Goal: Task Accomplishment & Management: Manage account settings

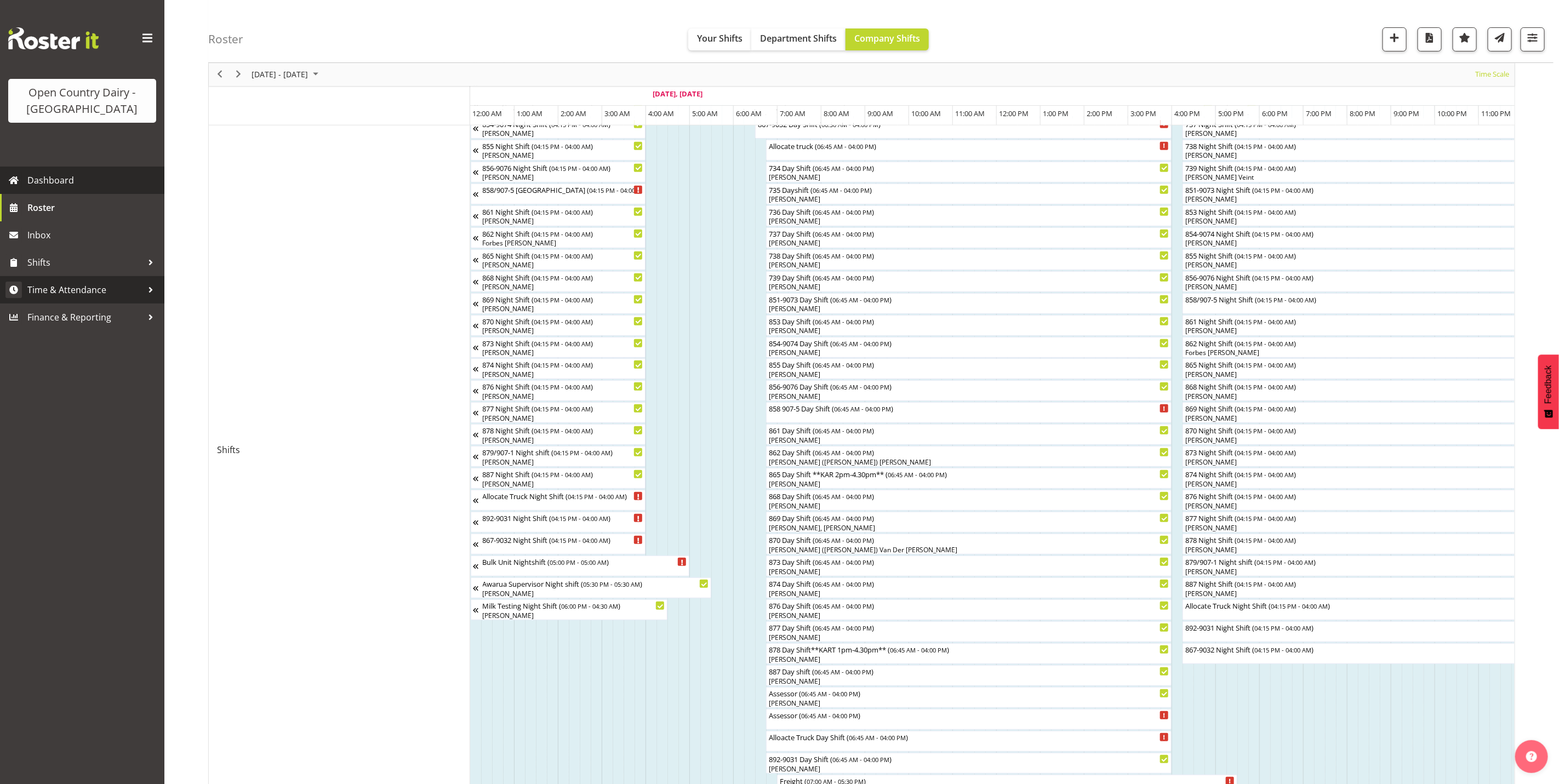
scroll to position [0, 179]
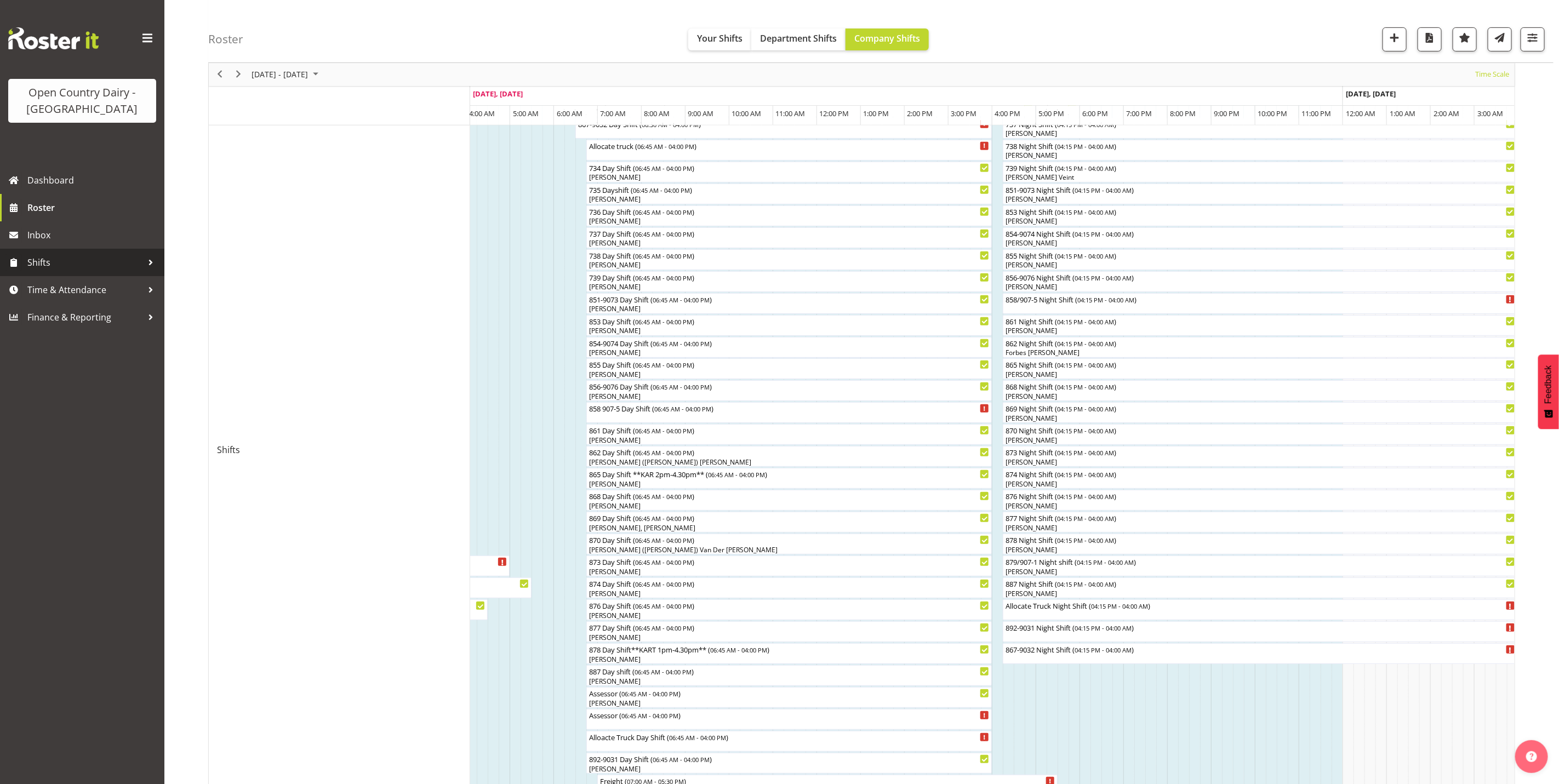
click at [42, 270] on span "Shifts" at bounding box center [85, 262] width 115 height 16
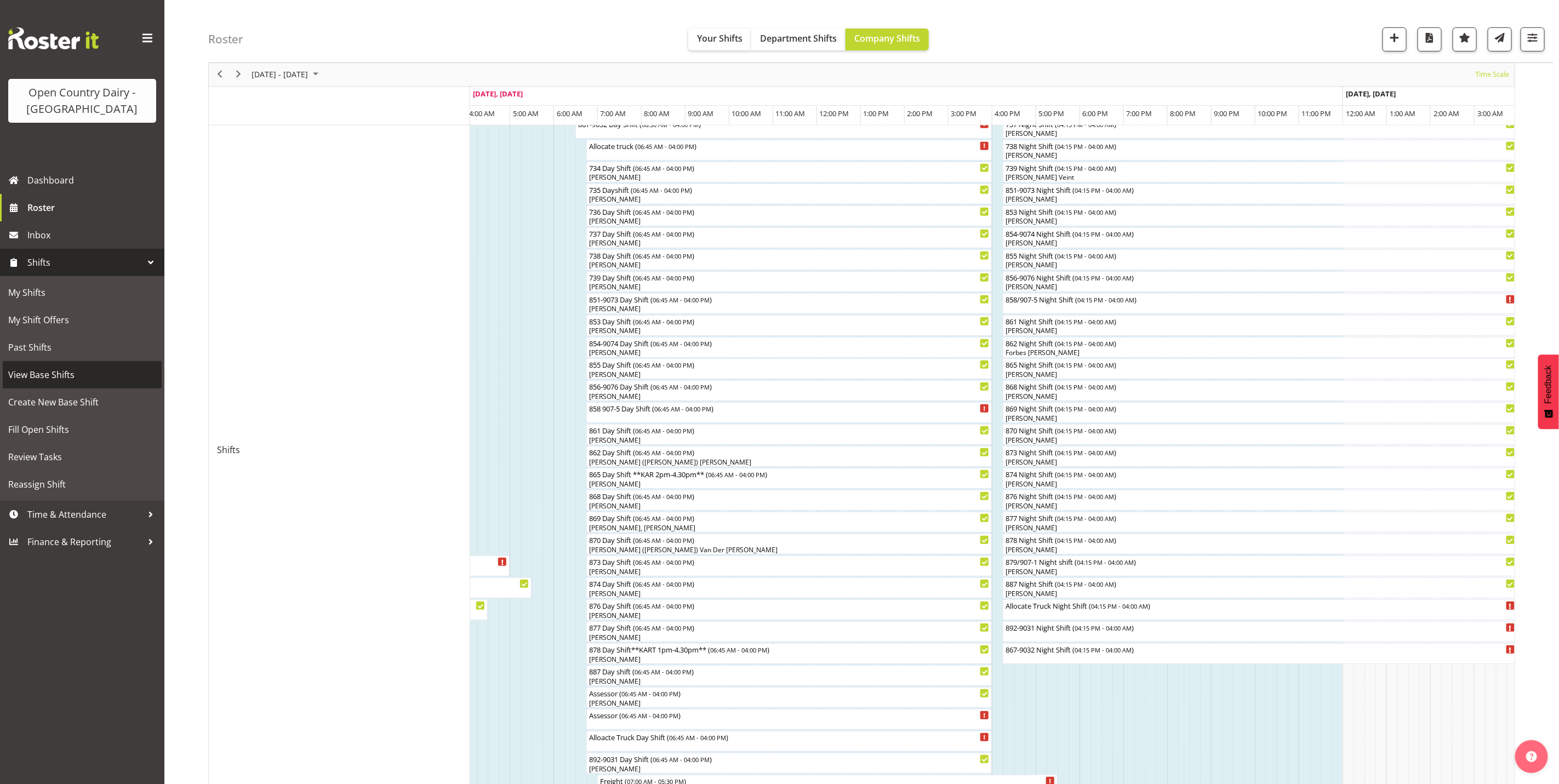
click at [41, 376] on span "View Base Shifts" at bounding box center [82, 375] width 148 height 16
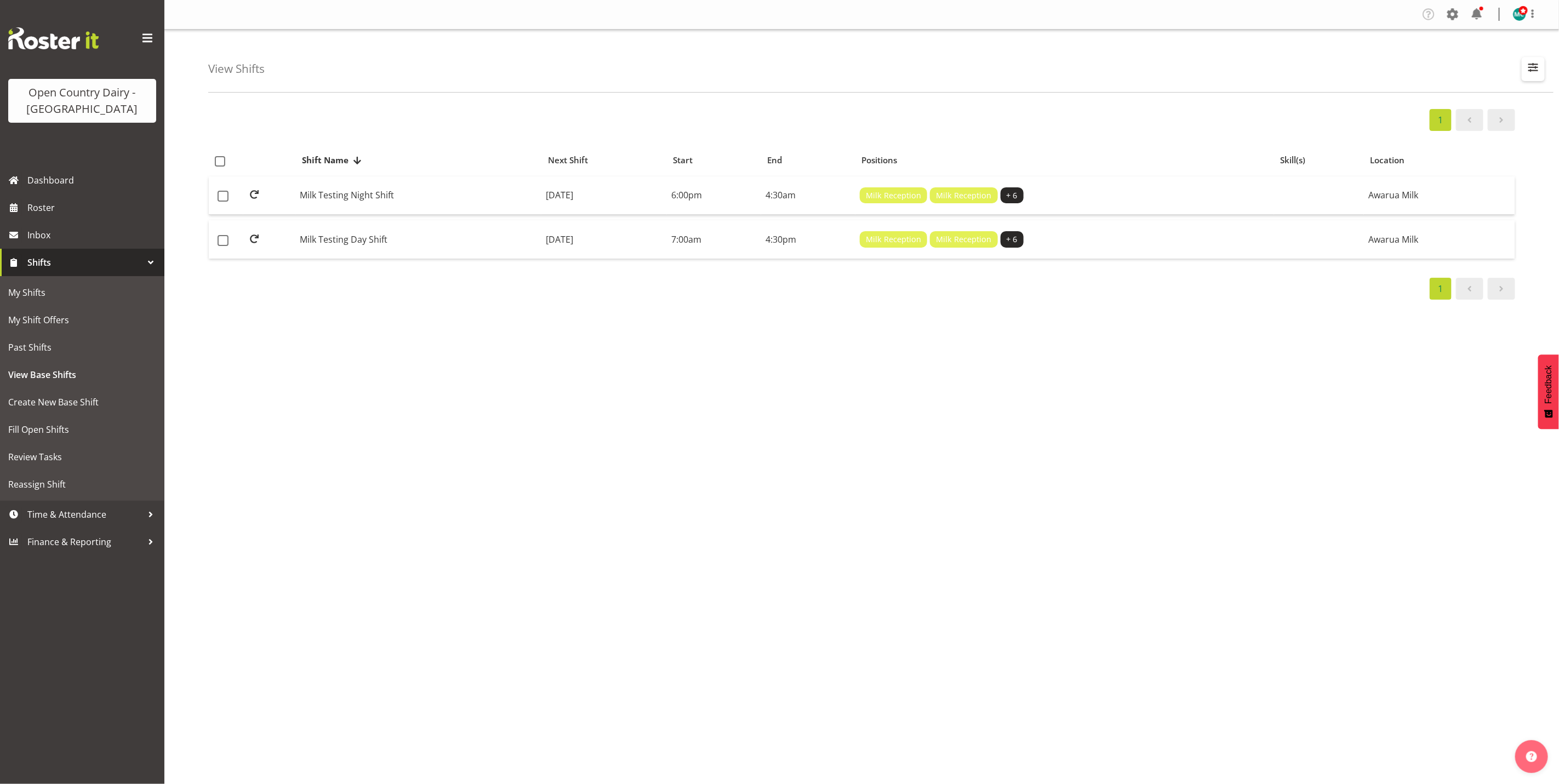
click at [1529, 69] on span "button" at bounding box center [1534, 68] width 14 height 14
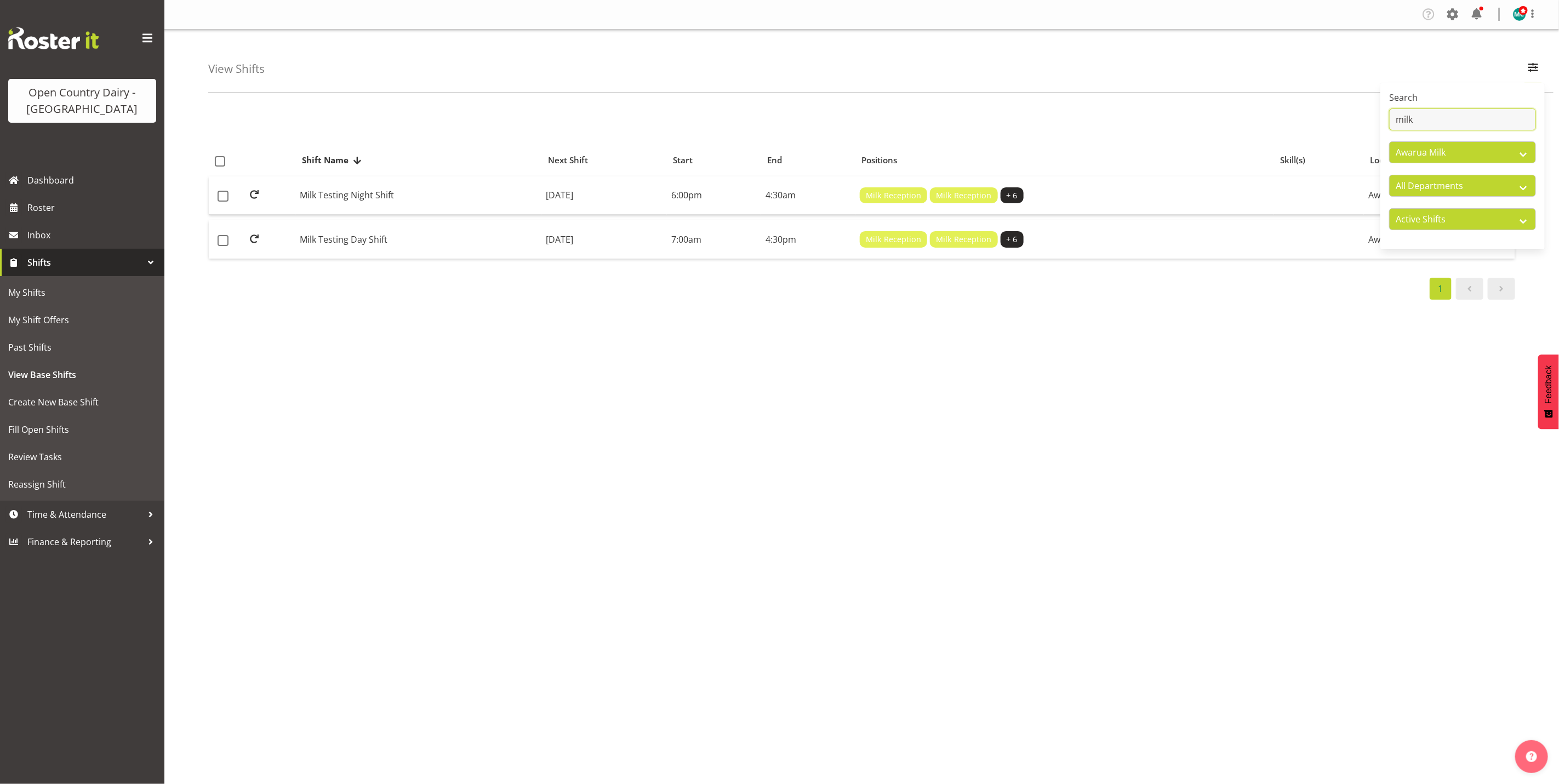
click at [1431, 121] on input "milk" at bounding box center [1463, 119] width 147 height 22
type input "m"
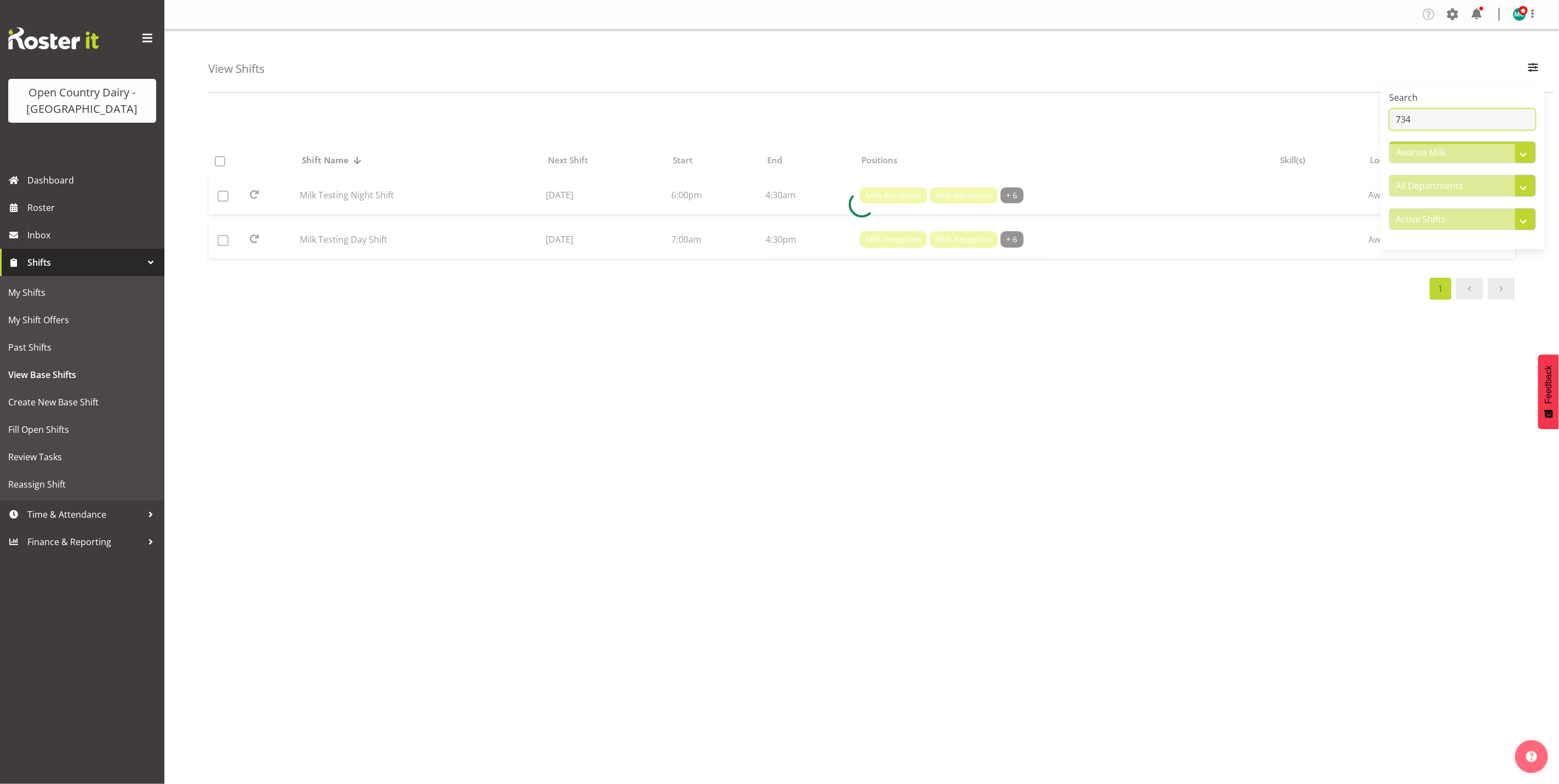
type input "734"
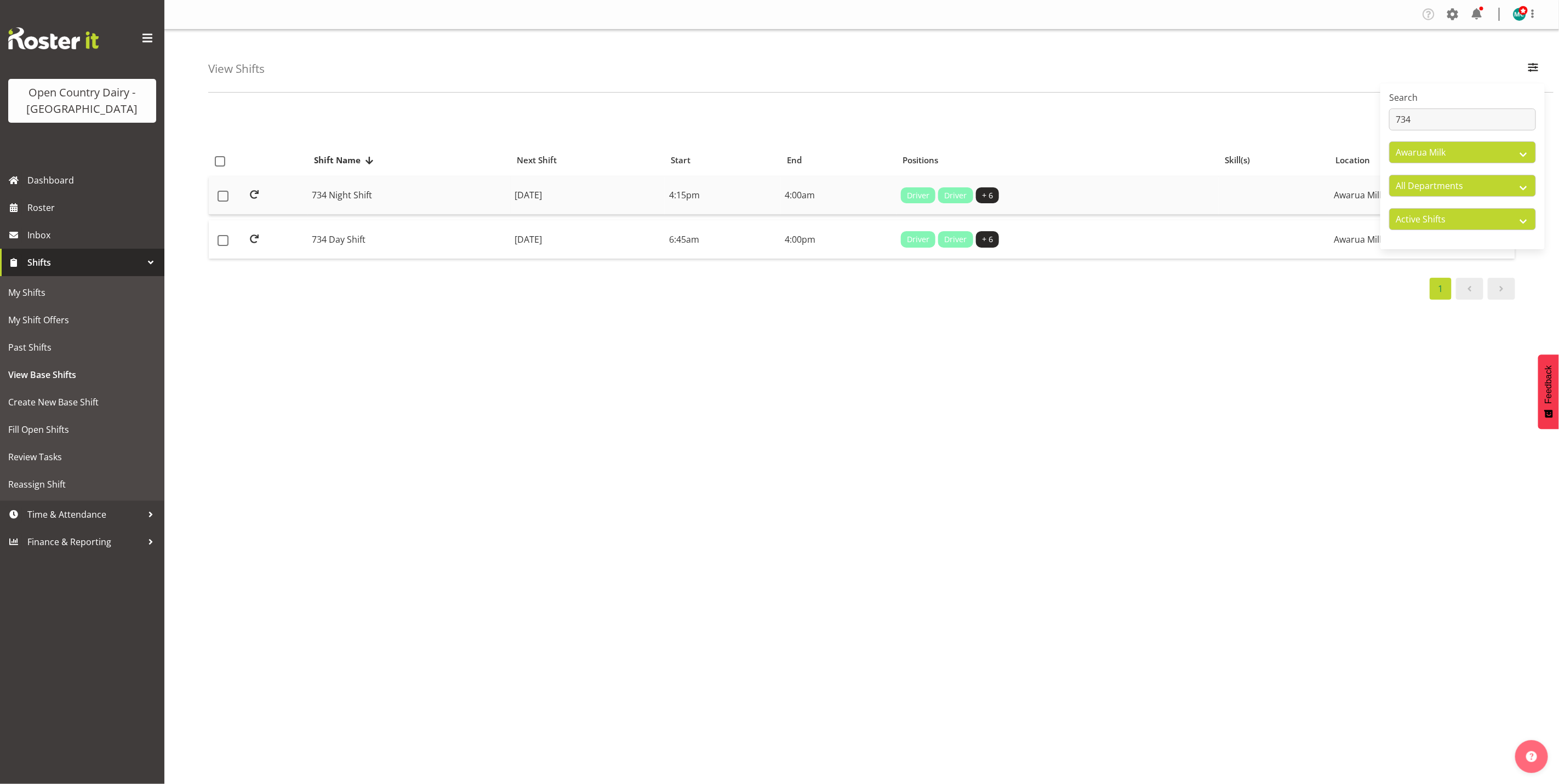
click at [342, 199] on td "734 Night Shift" at bounding box center [409, 196] width 203 height 39
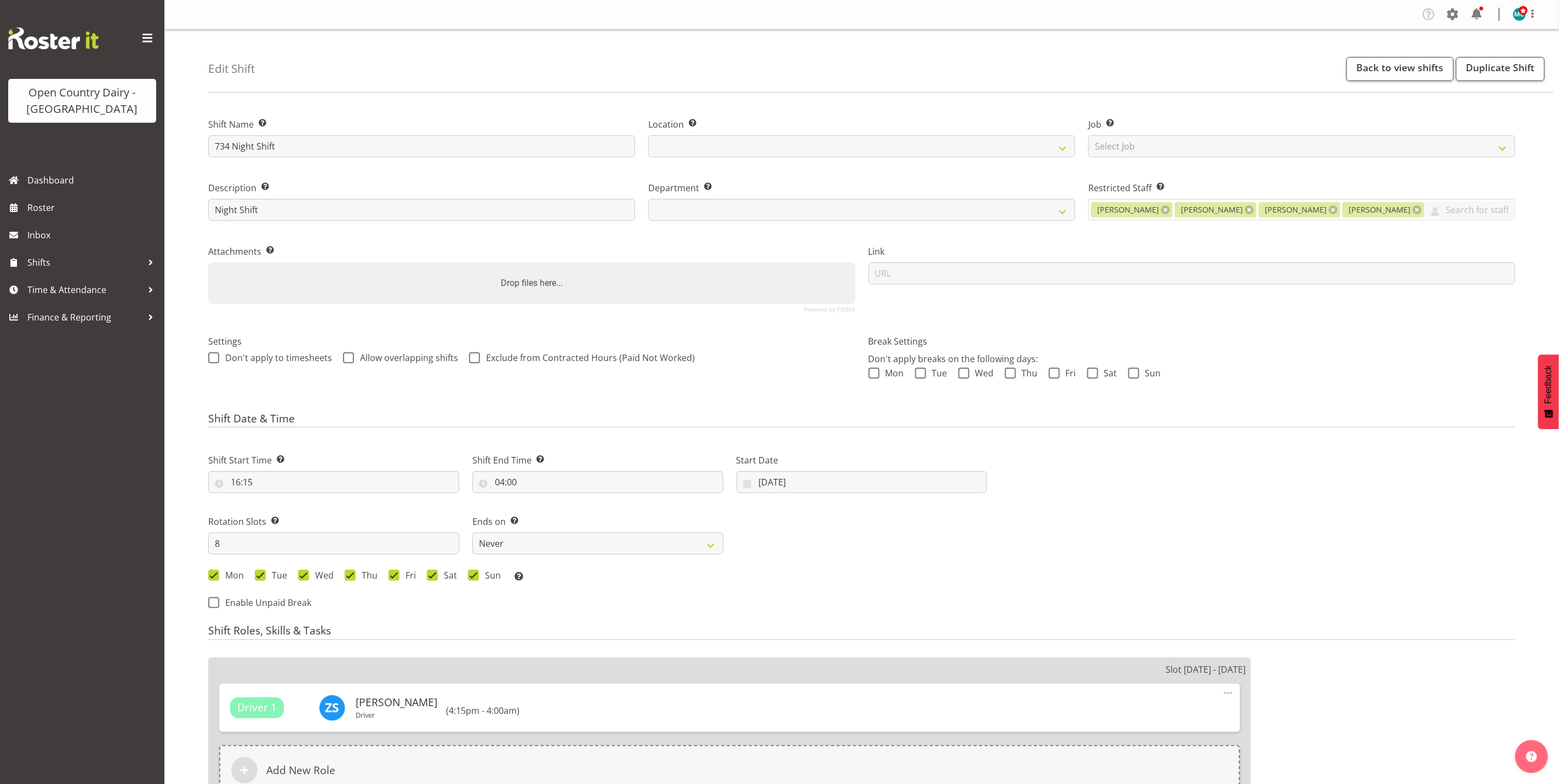
select select
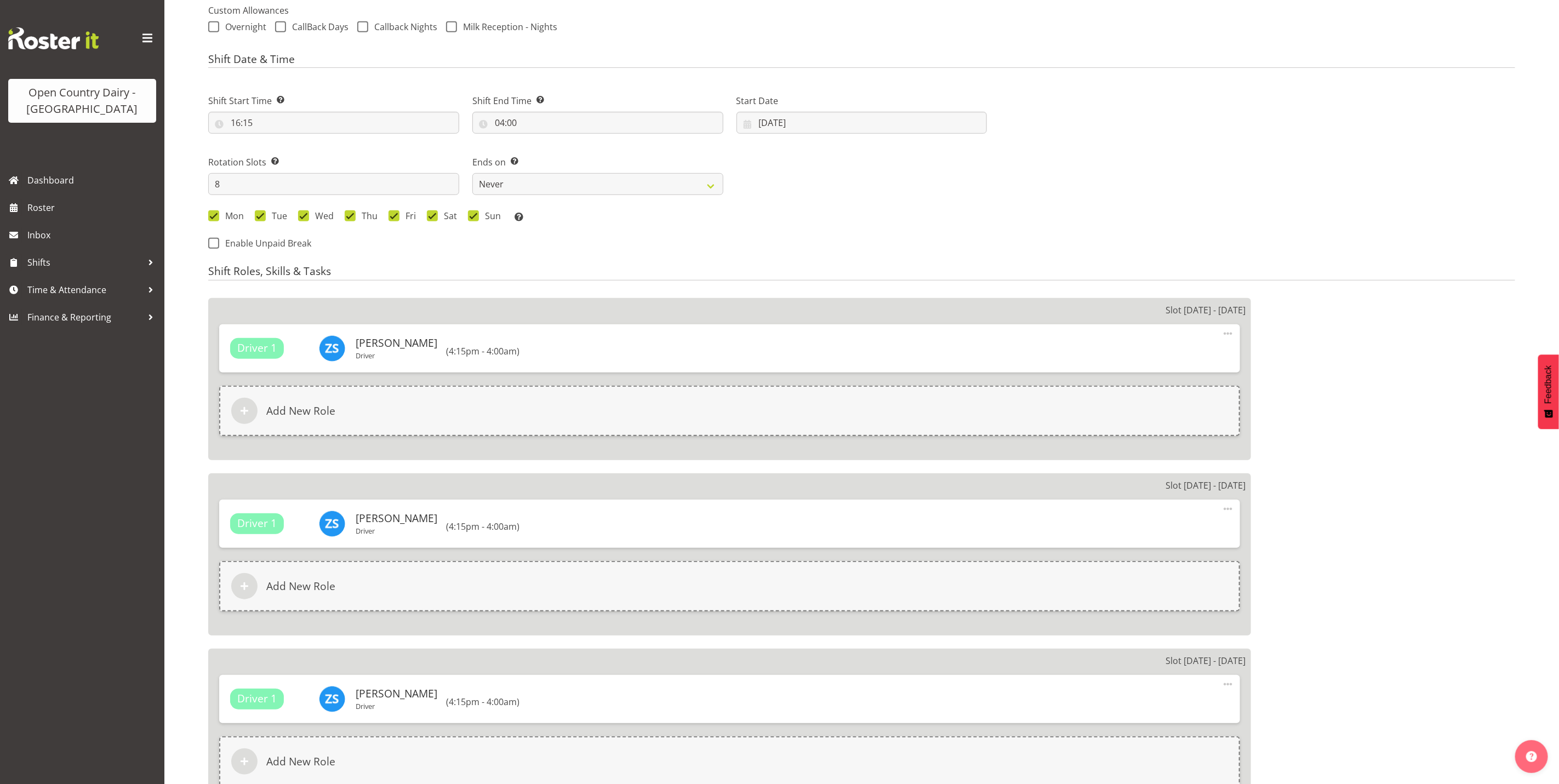
select select
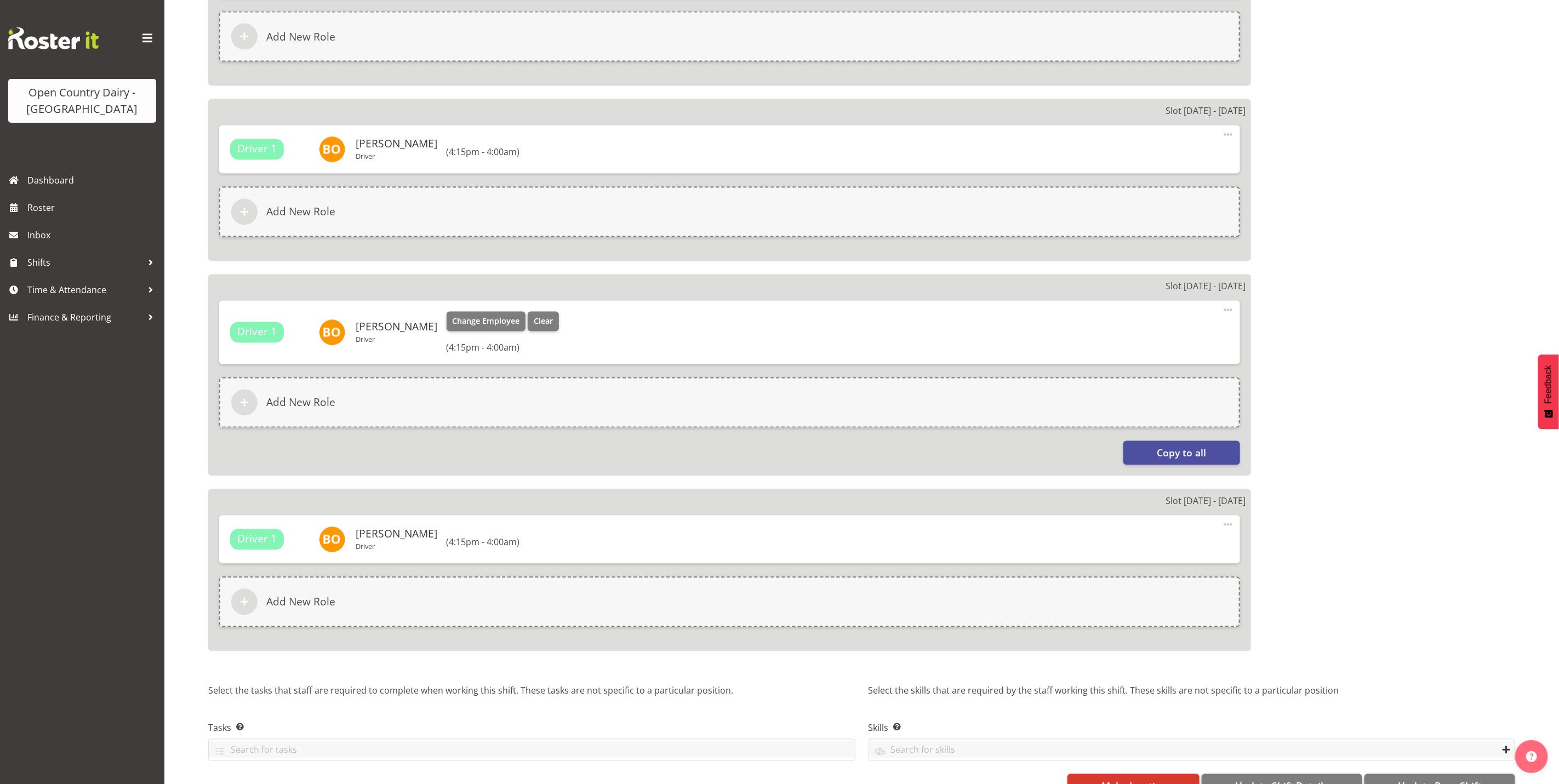
scroll to position [1503, 0]
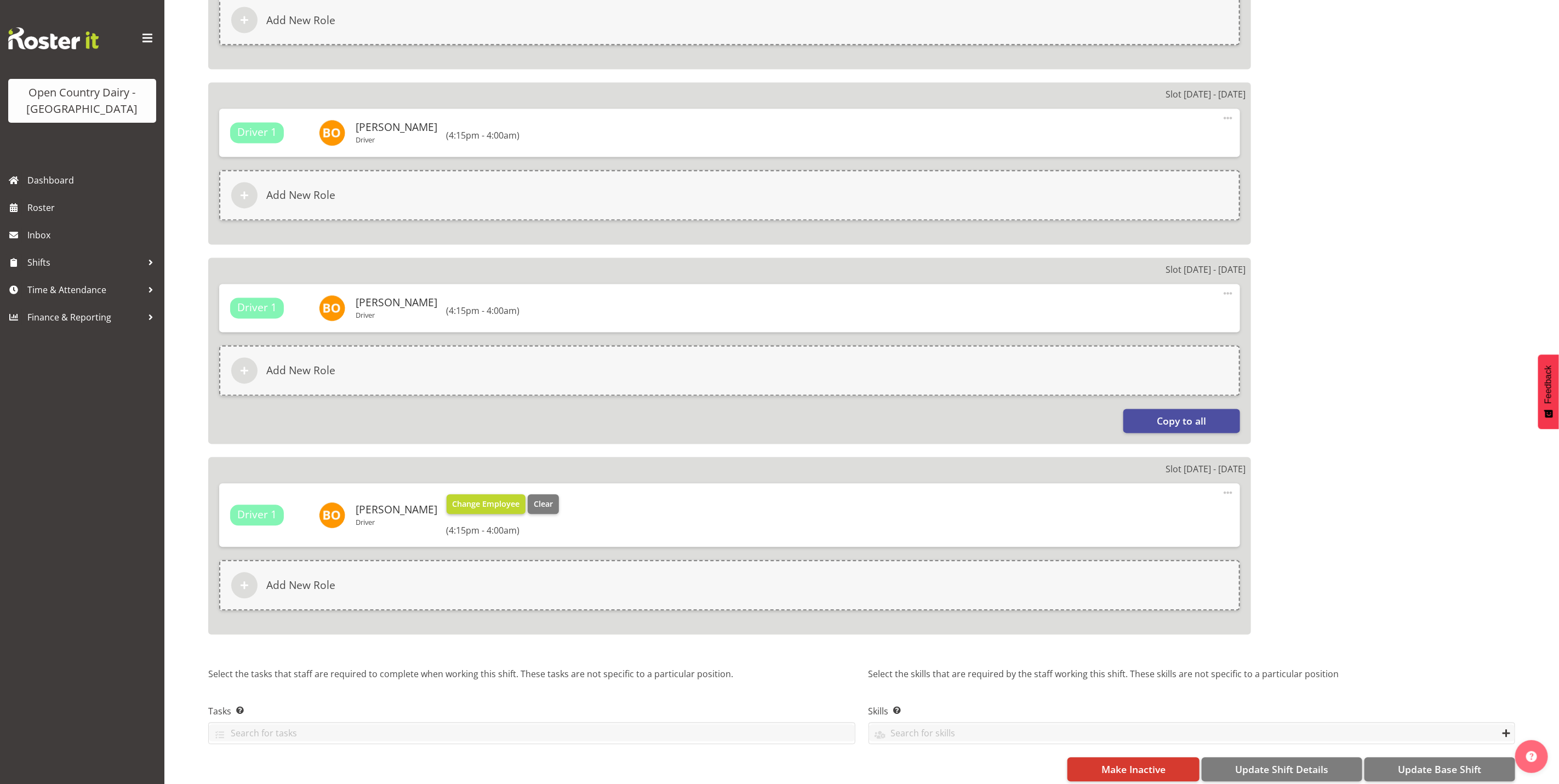
select select "905"
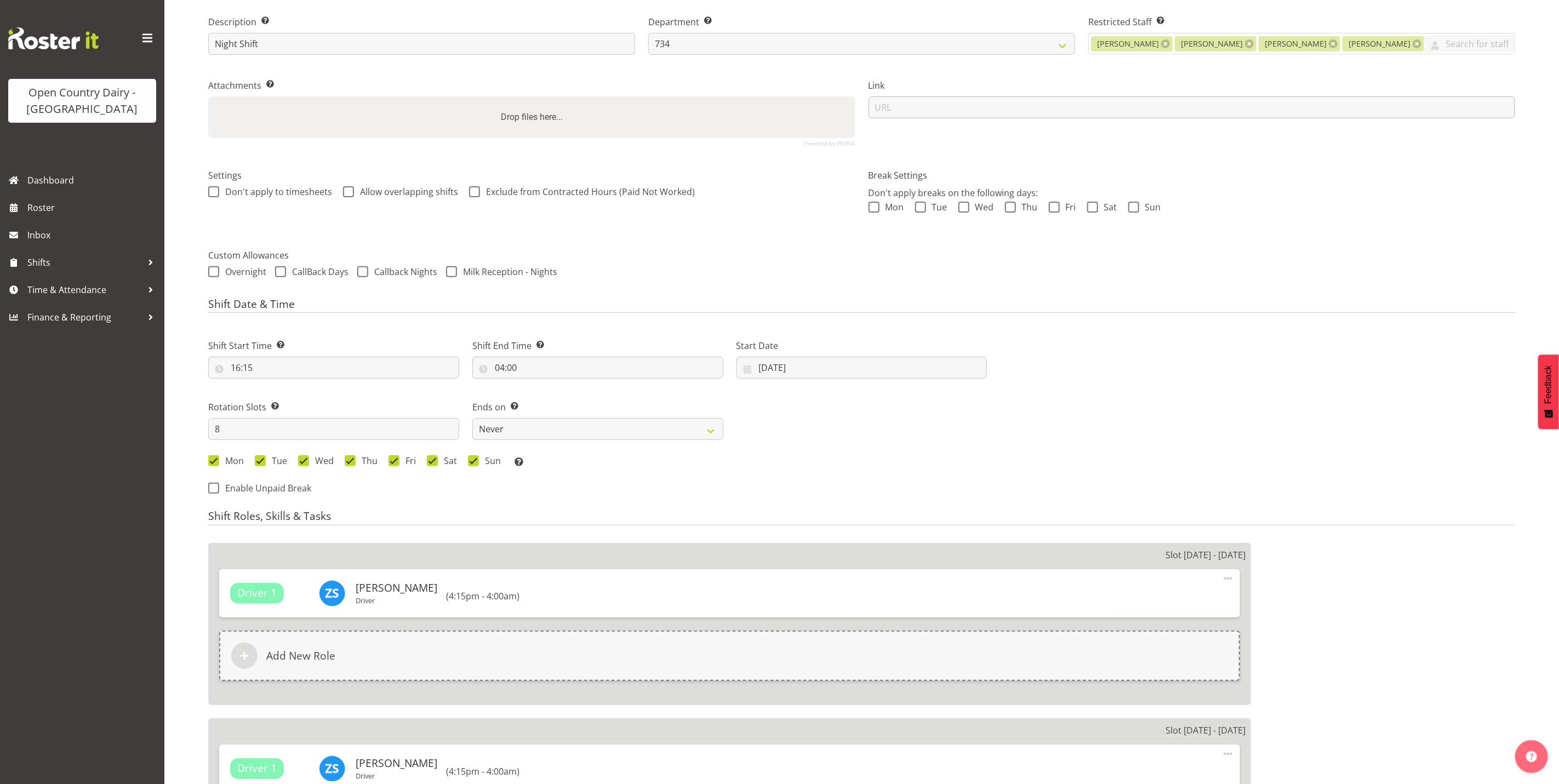
scroll to position [0, 0]
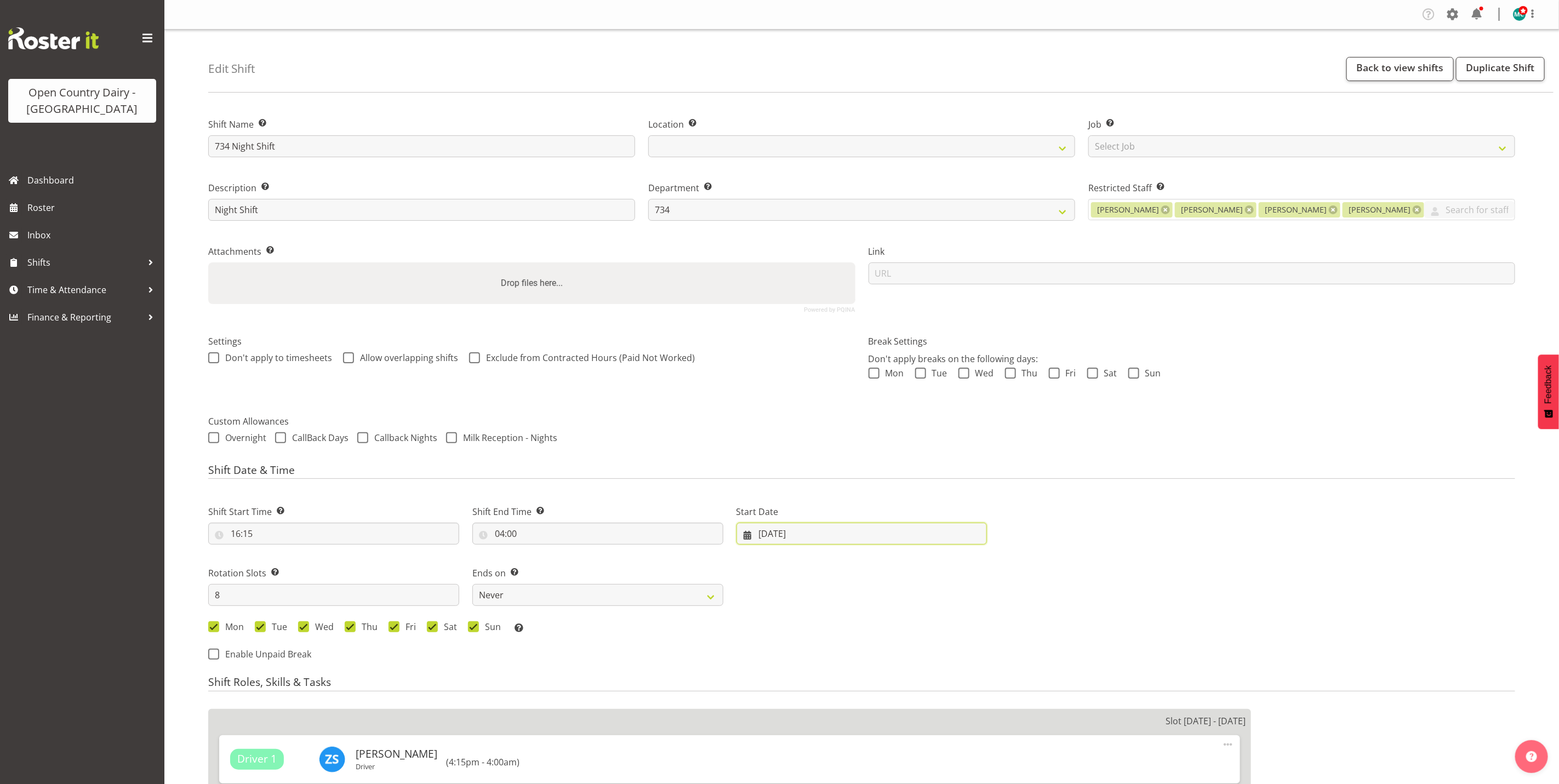
click at [764, 536] on input "21/09/2025" at bounding box center [862, 533] width 251 height 22
drag, startPoint x: 829, startPoint y: 574, endPoint x: 832, endPoint y: 582, distance: 8.5
click at [829, 574] on select "January February March April May June July August September October November De…" at bounding box center [812, 565] width 75 height 22
select select "9"
click at [775, 555] on select "January February March April May June July August September October November De…" at bounding box center [812, 565] width 75 height 22
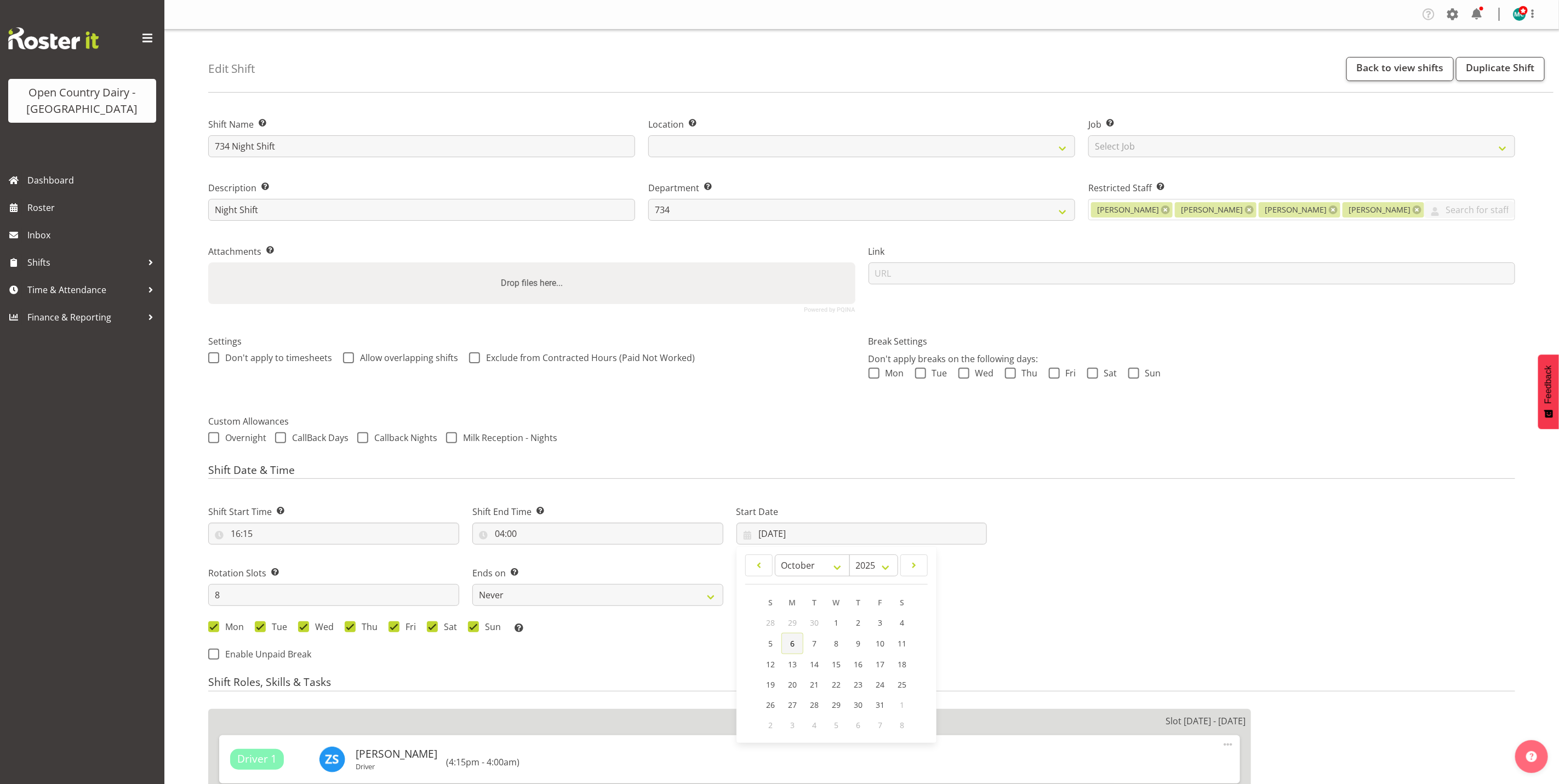
click at [791, 643] on span "6" at bounding box center [792, 644] width 5 height 11
type input "06/10/2025"
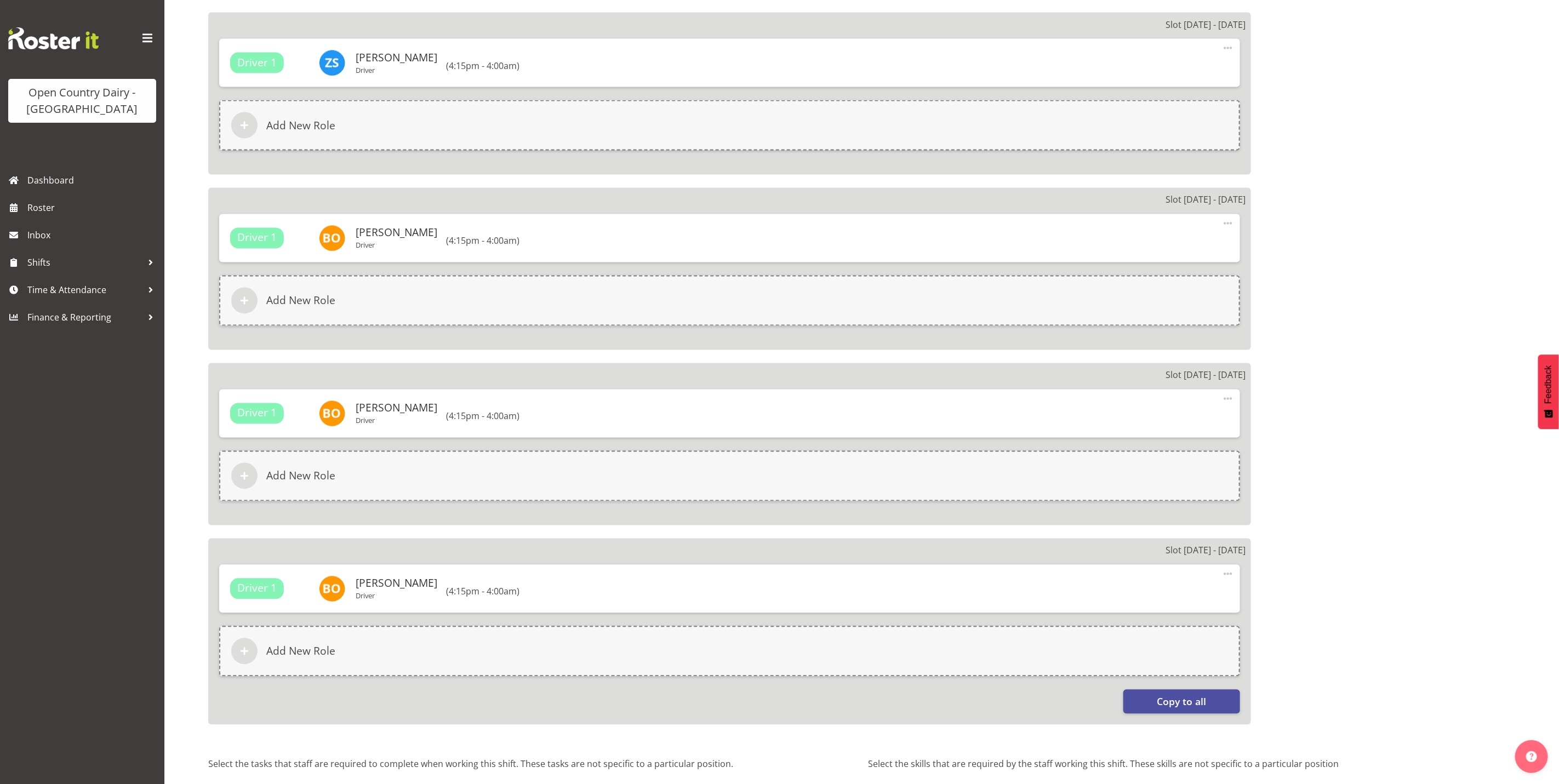
scroll to position [1503, 0]
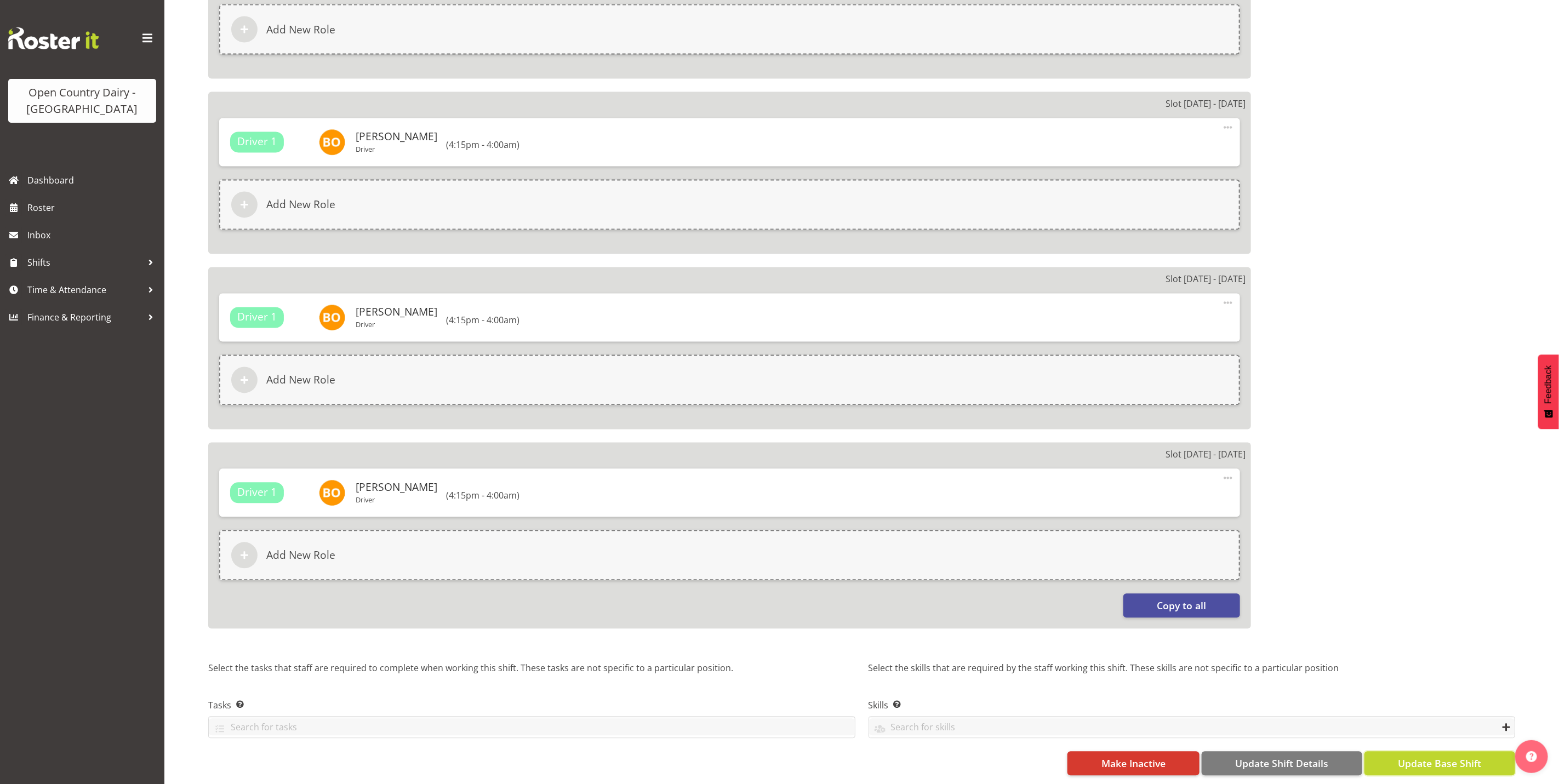
click at [1440, 757] on span "Update Base Shift" at bounding box center [1439, 764] width 83 height 14
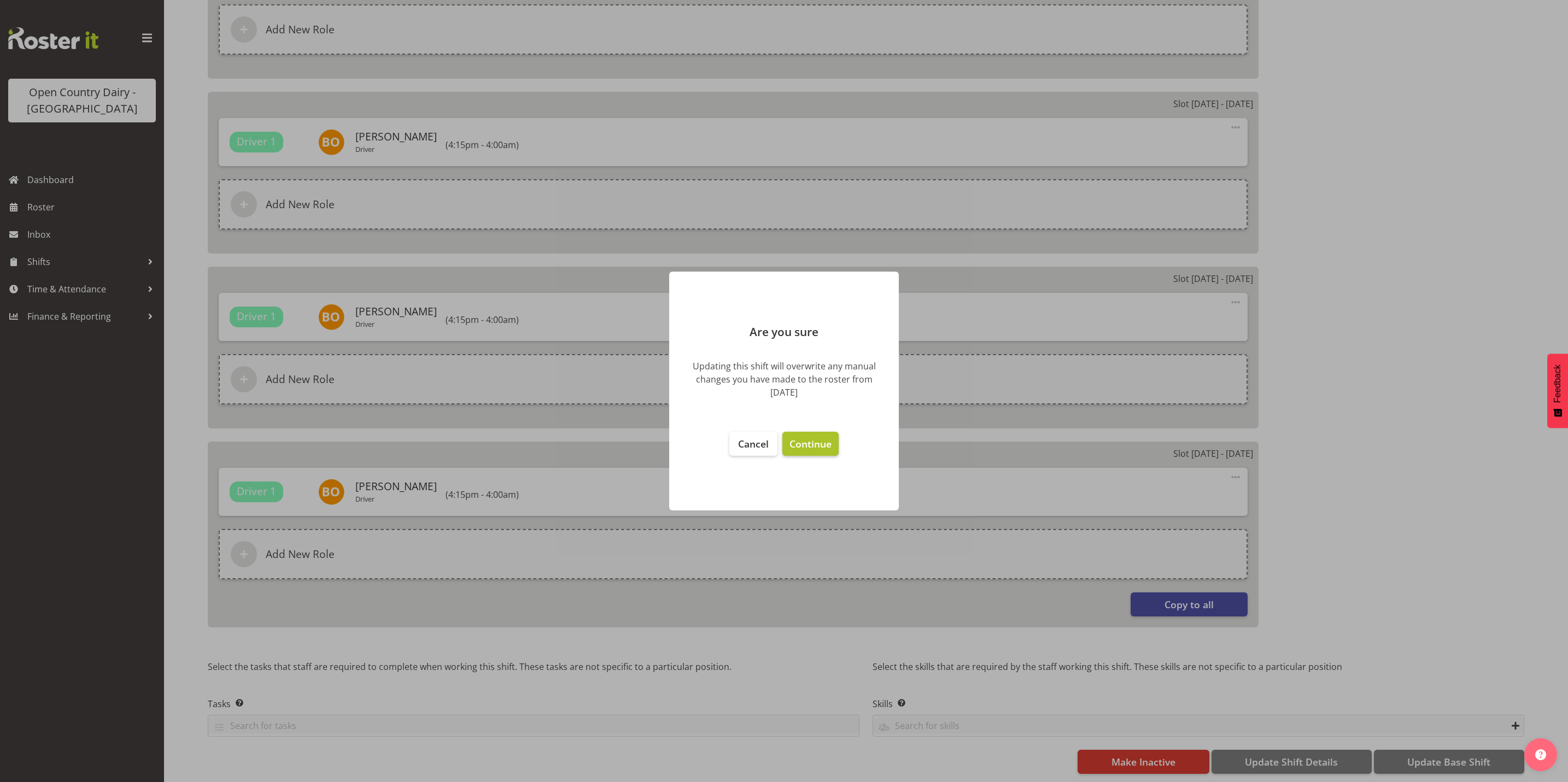
click at [805, 445] on span "Continue" at bounding box center [810, 444] width 42 height 13
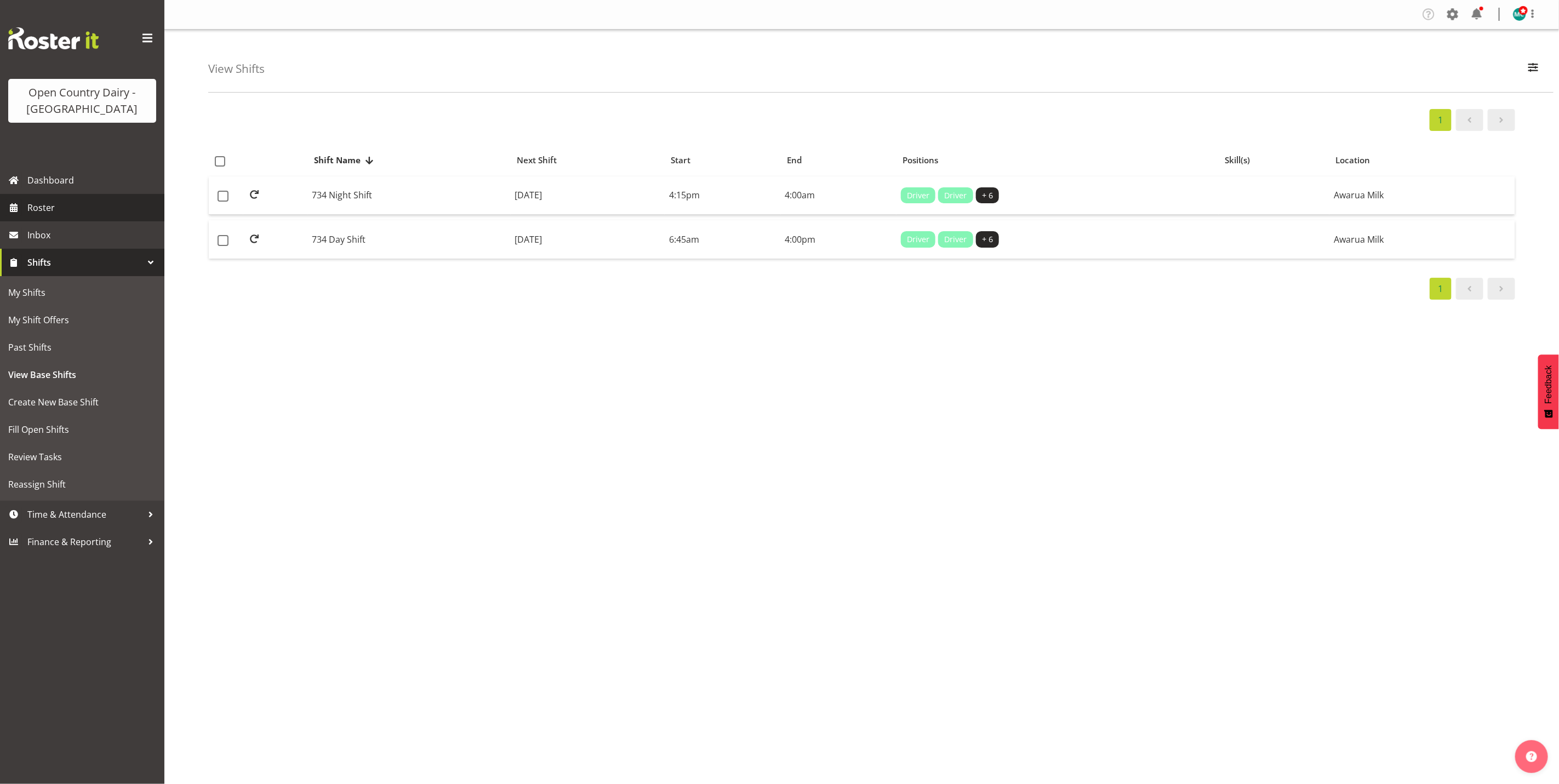
click at [30, 204] on span "Roster" at bounding box center [93, 207] width 132 height 16
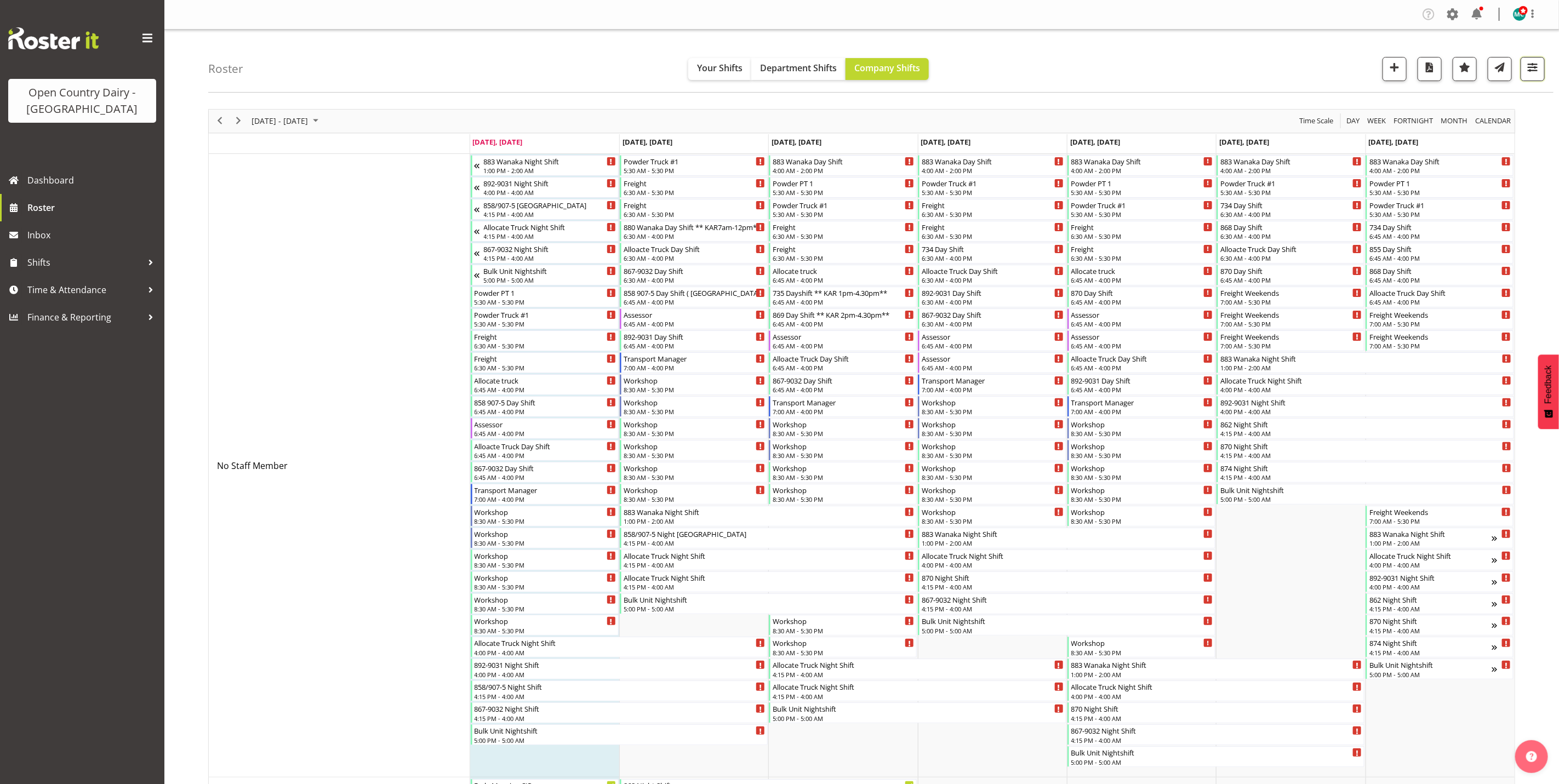
click at [1537, 72] on span "button" at bounding box center [1533, 68] width 14 height 14
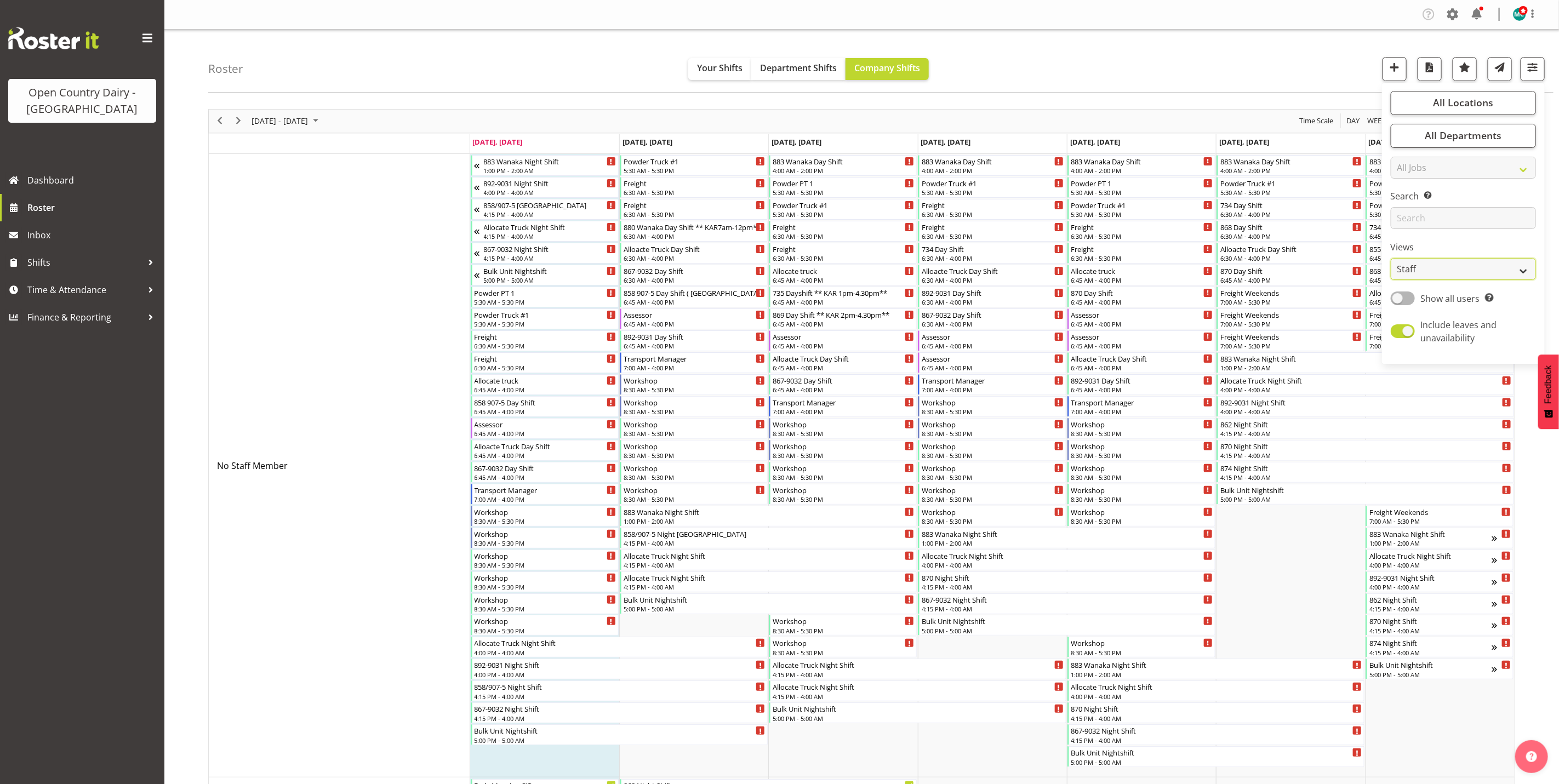
click at [1427, 272] on select "Staff Role Shift - Horizontal Shift - Vertical Staff - Location" at bounding box center [1463, 269] width 145 height 22
select select "shiftH"
click at [1391, 258] on select "Staff Role Shift - Horizontal Shift - Vertical Staff - Location" at bounding box center [1463, 269] width 145 height 22
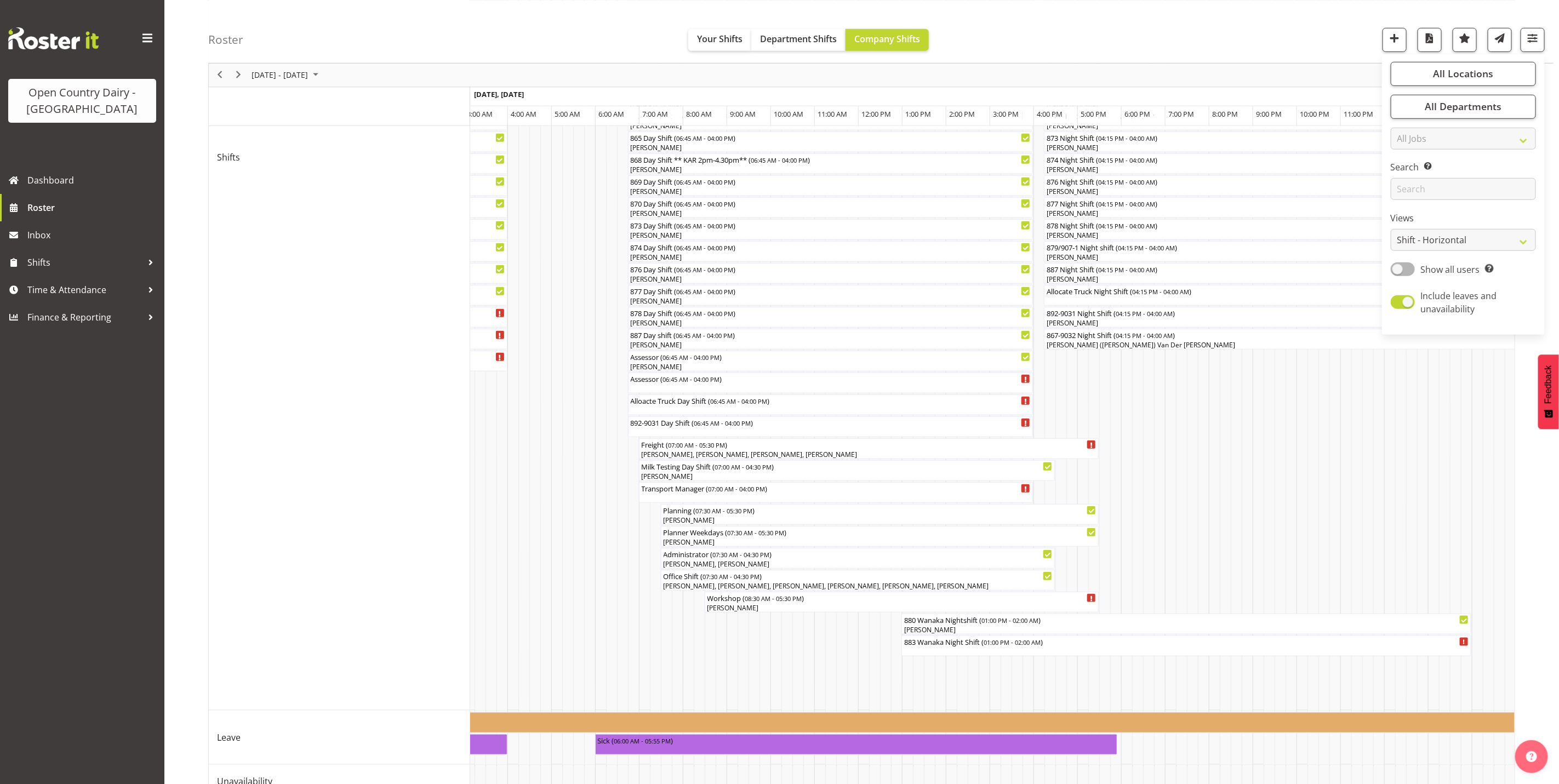
scroll to position [576, 0]
